Goal: Task Accomplishment & Management: Manage account settings

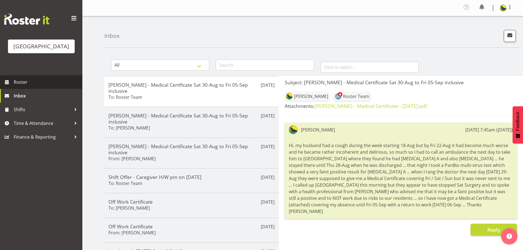
click at [62, 86] on span "Roster" at bounding box center [47, 82] width 66 height 8
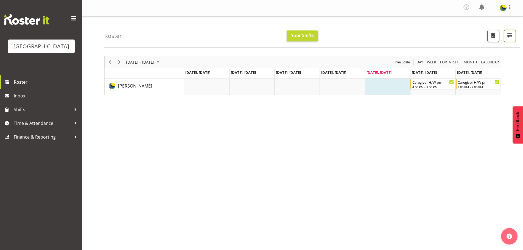
click at [511, 39] on span "button" at bounding box center [509, 35] width 7 height 7
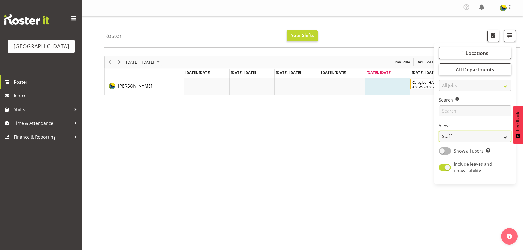
click at [493, 142] on select "Staff Role Shift - Horizontal Shift - Vertical Staff - Location" at bounding box center [474, 136] width 73 height 11
select select "shift"
click at [438, 142] on select "Staff Role Shift - Horizontal Shift - Vertical Staff - Location" at bounding box center [474, 136] width 73 height 11
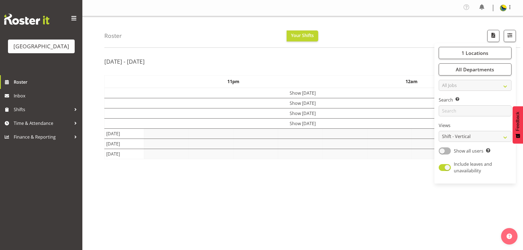
click at [340, 15] on div "Profile Log Out" at bounding box center [302, 8] width 440 height 16
click at [345, 24] on div "Roster Your Shifts 1 Locations Clear Parkwood Kitchen Parkwood Nurses Select Al…" at bounding box center [312, 32] width 416 height 32
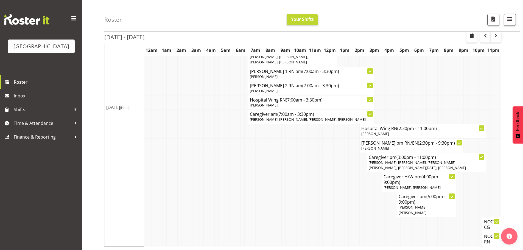
scroll to position [813, 0]
click at [499, 39] on button "button" at bounding box center [495, 37] width 10 height 11
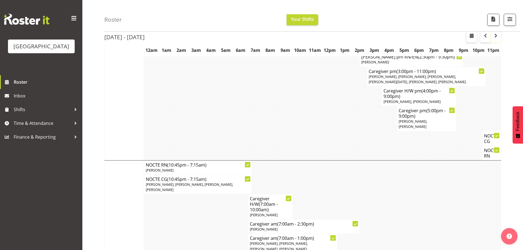
scroll to position [329, 0]
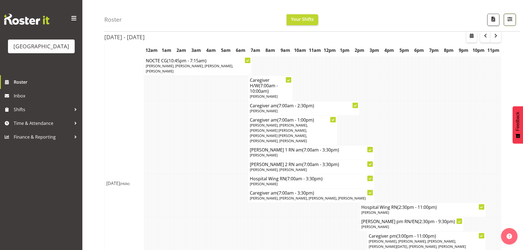
click at [508, 22] on span "button" at bounding box center [509, 18] width 7 height 7
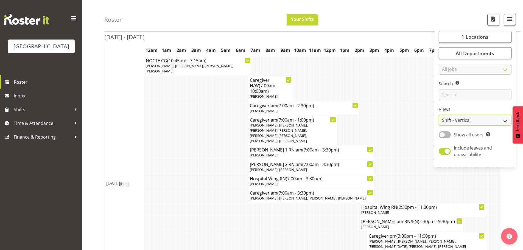
click at [481, 126] on select "Staff Role Shift - Horizontal Shift - Vertical Staff - Location" at bounding box center [474, 120] width 73 height 11
click at [379, 101] on td at bounding box center [380, 88] width 4 height 25
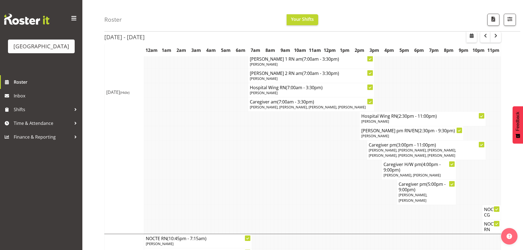
scroll to position [0, 0]
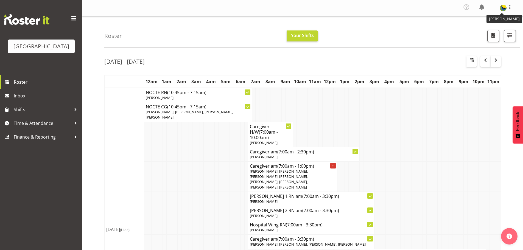
click at [502, 10] on img at bounding box center [503, 8] width 7 height 7
click at [489, 34] on link "Log Out" at bounding box center [486, 30] width 53 height 10
